Goal: Task Accomplishment & Management: Complete application form

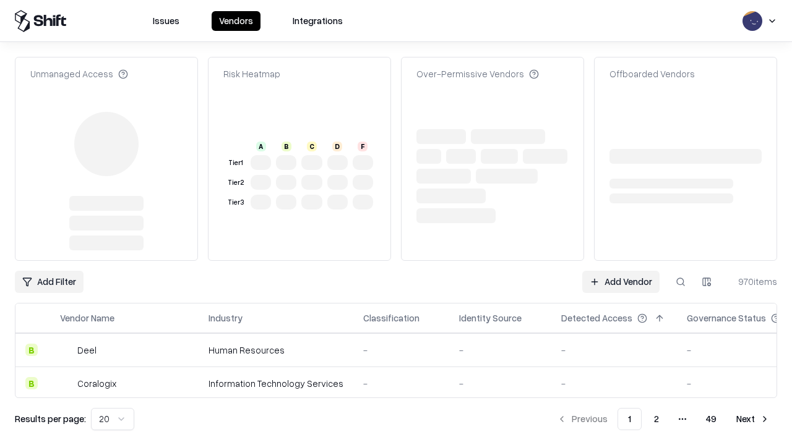
click at [621, 271] on link "Add Vendor" at bounding box center [620, 282] width 77 height 22
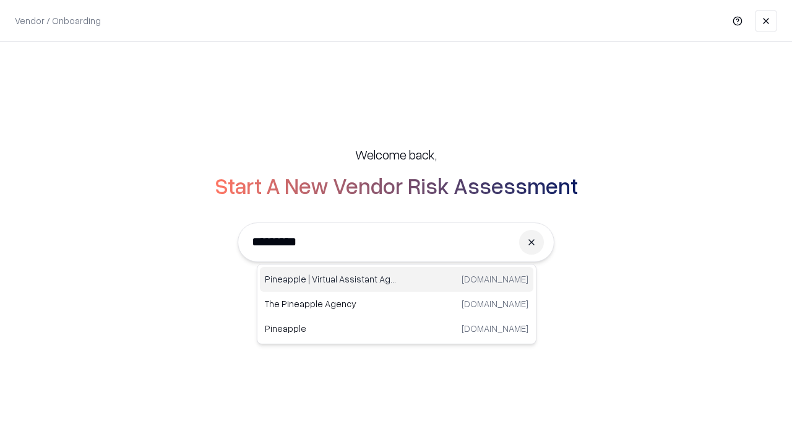
click at [397, 280] on div "Pineapple | Virtual Assistant Agency [DOMAIN_NAME]" at bounding box center [396, 279] width 273 height 25
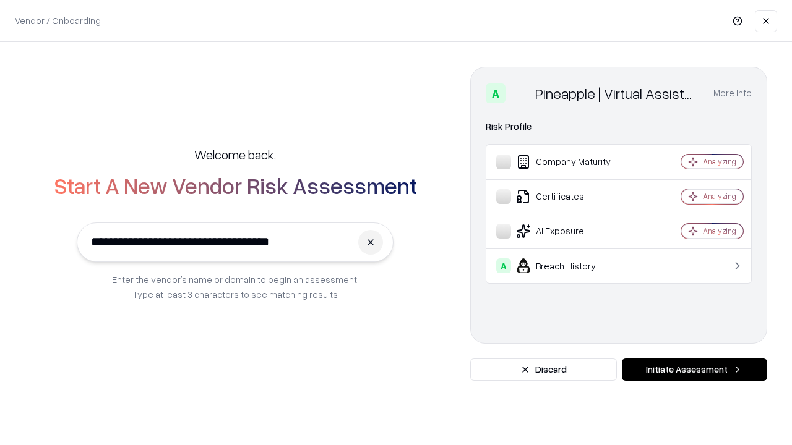
type input "**********"
click at [694, 370] on button "Initiate Assessment" at bounding box center [694, 370] width 145 height 22
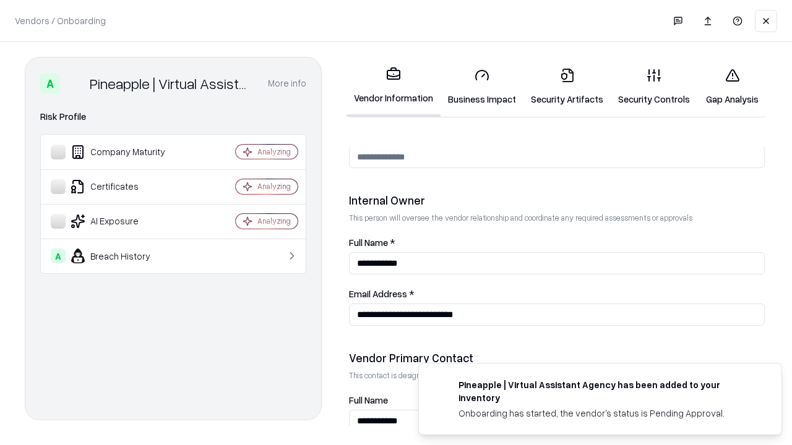
scroll to position [641, 0]
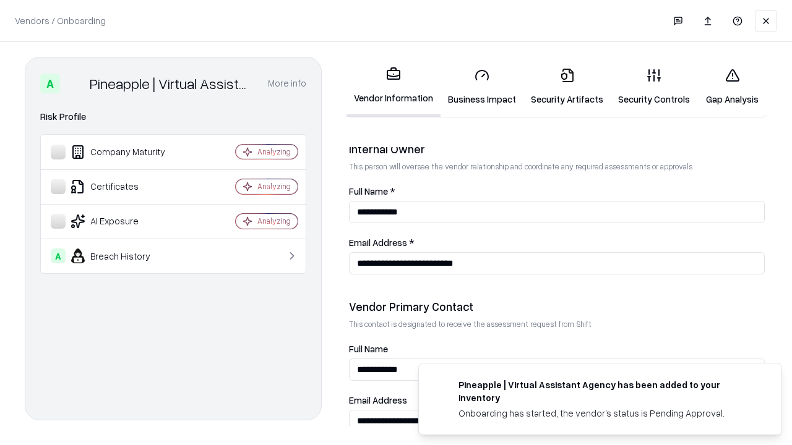
click at [482, 87] on link "Business Impact" at bounding box center [482, 87] width 83 height 58
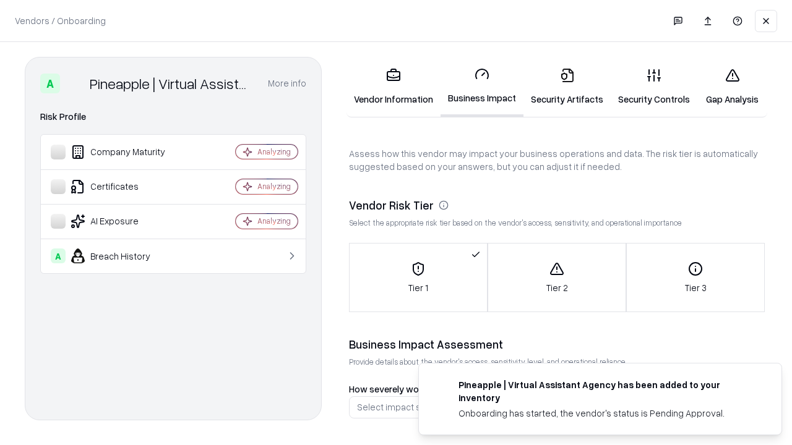
click at [567, 87] on link "Security Artifacts" at bounding box center [566, 87] width 87 height 58
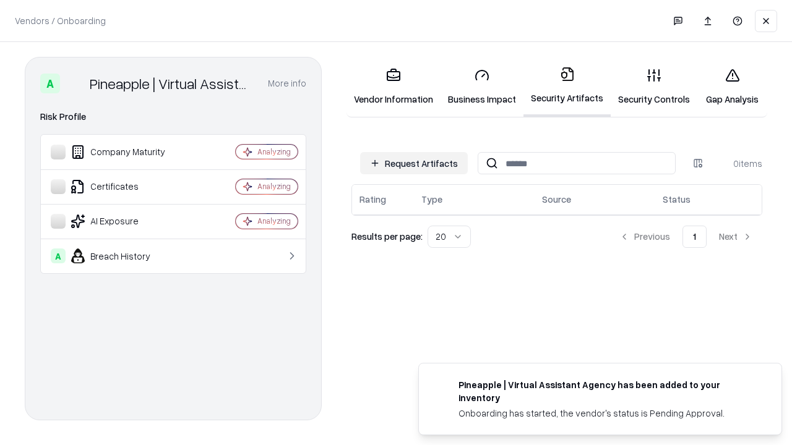
click at [414, 163] on button "Request Artifacts" at bounding box center [414, 163] width 108 height 22
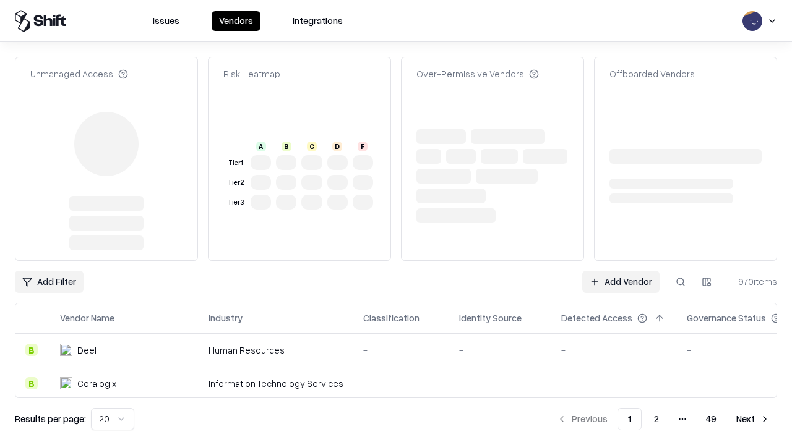
click at [621, 271] on link "Add Vendor" at bounding box center [620, 282] width 77 height 22
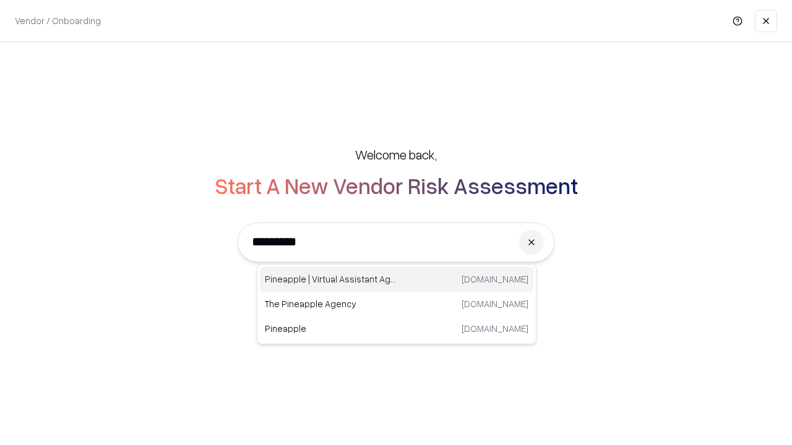
click at [397, 280] on div "Pineapple | Virtual Assistant Agency [DOMAIN_NAME]" at bounding box center [396, 279] width 273 height 25
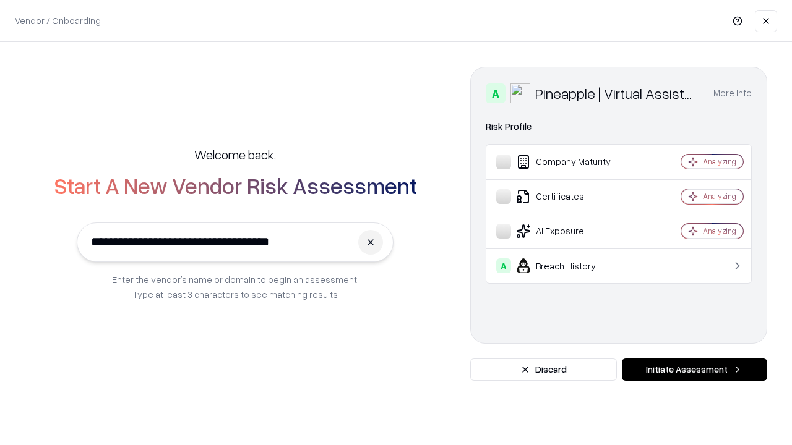
type input "**********"
click at [694, 370] on button "Initiate Assessment" at bounding box center [694, 370] width 145 height 22
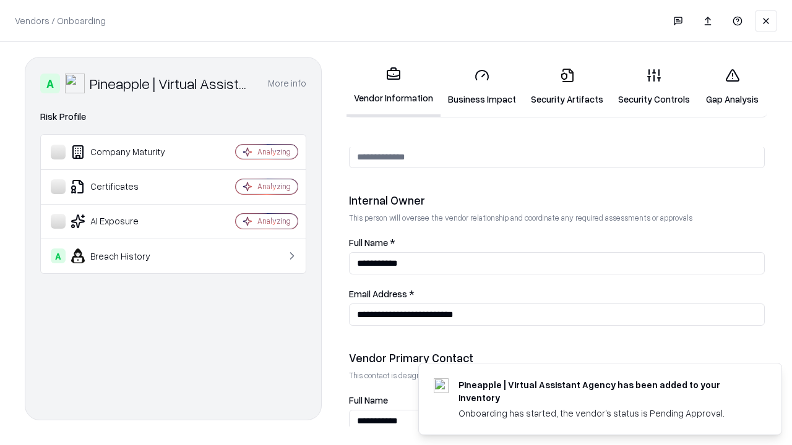
scroll to position [641, 0]
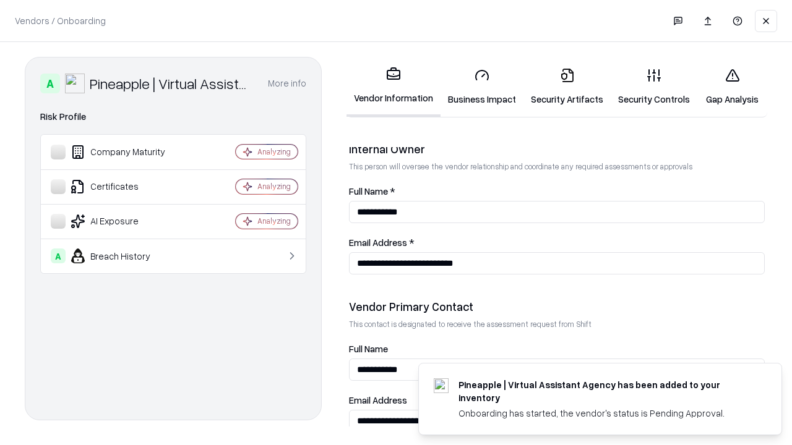
click at [732, 87] on link "Gap Analysis" at bounding box center [732, 87] width 70 height 58
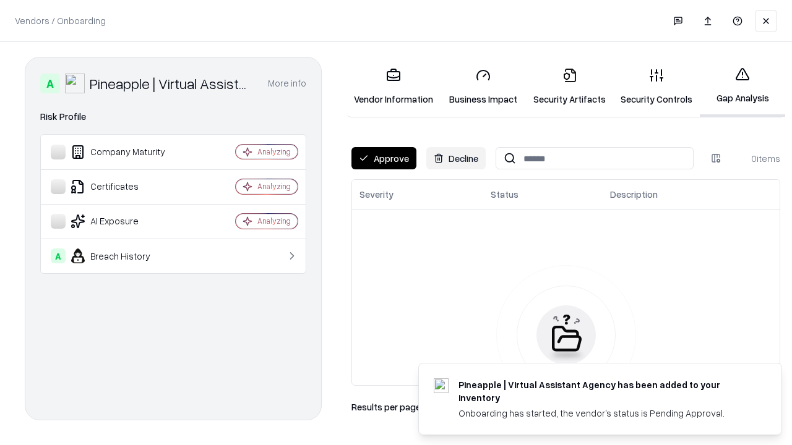
click at [384, 158] on button "Approve" at bounding box center [383, 158] width 65 height 22
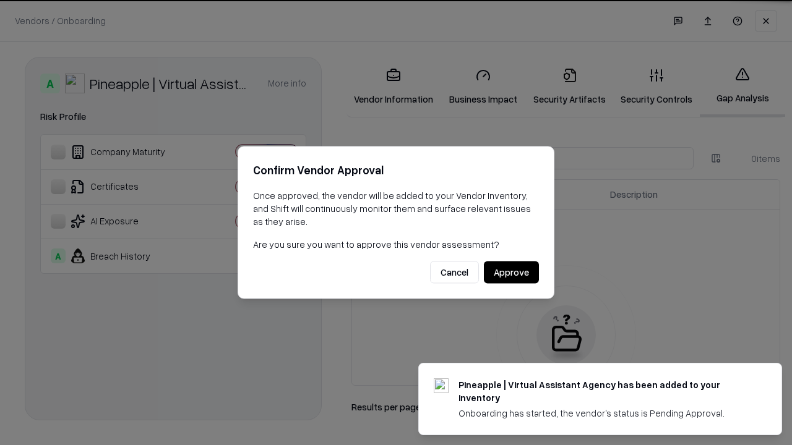
click at [511, 272] on button "Approve" at bounding box center [511, 273] width 55 height 22
